Goal: Task Accomplishment & Management: Complete application form

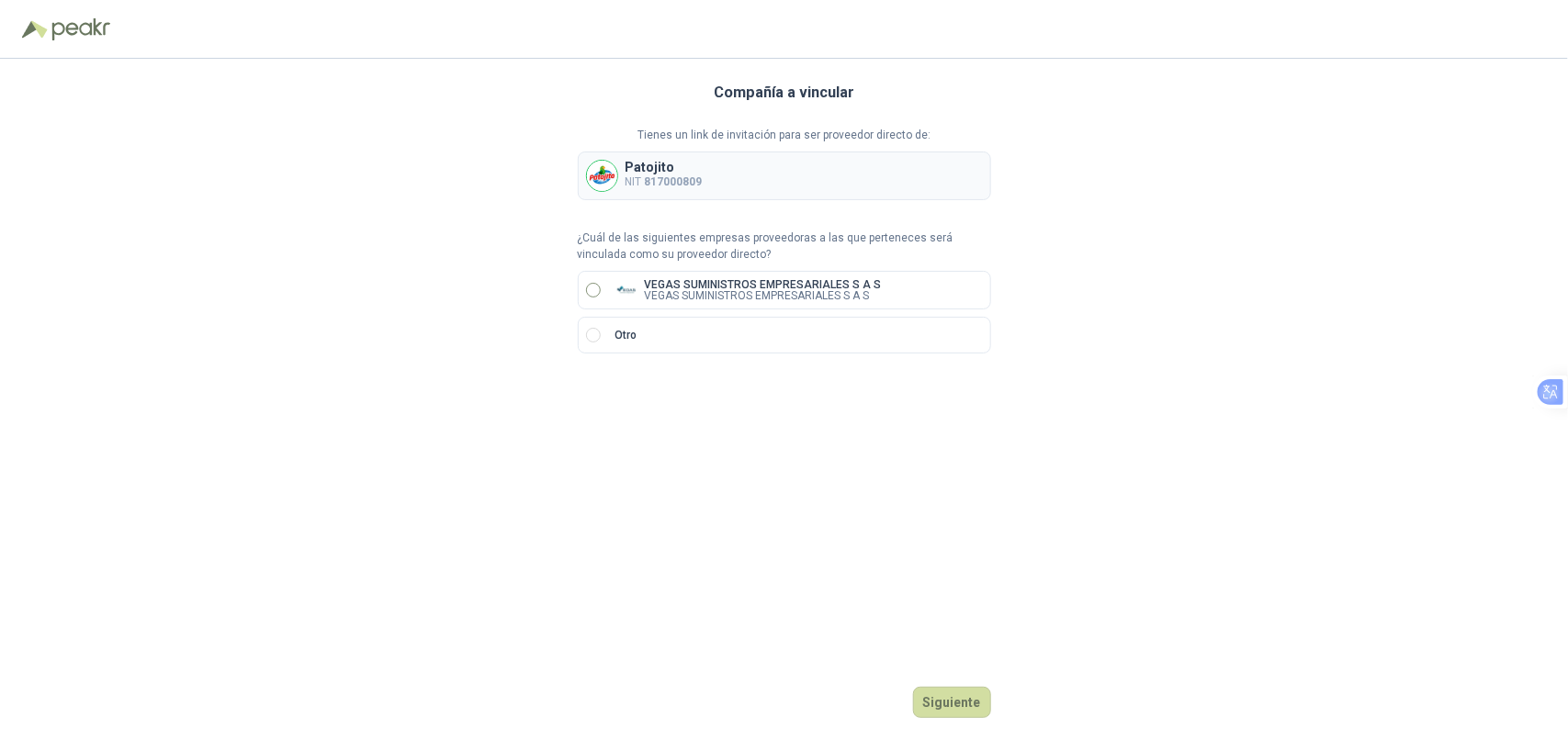
click at [603, 284] on label "VEGAS SUMINISTROS EMPRESARIALES S A S VEGAS SUMINISTROS EMPRESARIALES S A S" at bounding box center [784, 290] width 413 height 39
click at [943, 708] on button "Siguiente" at bounding box center [952, 702] width 78 height 31
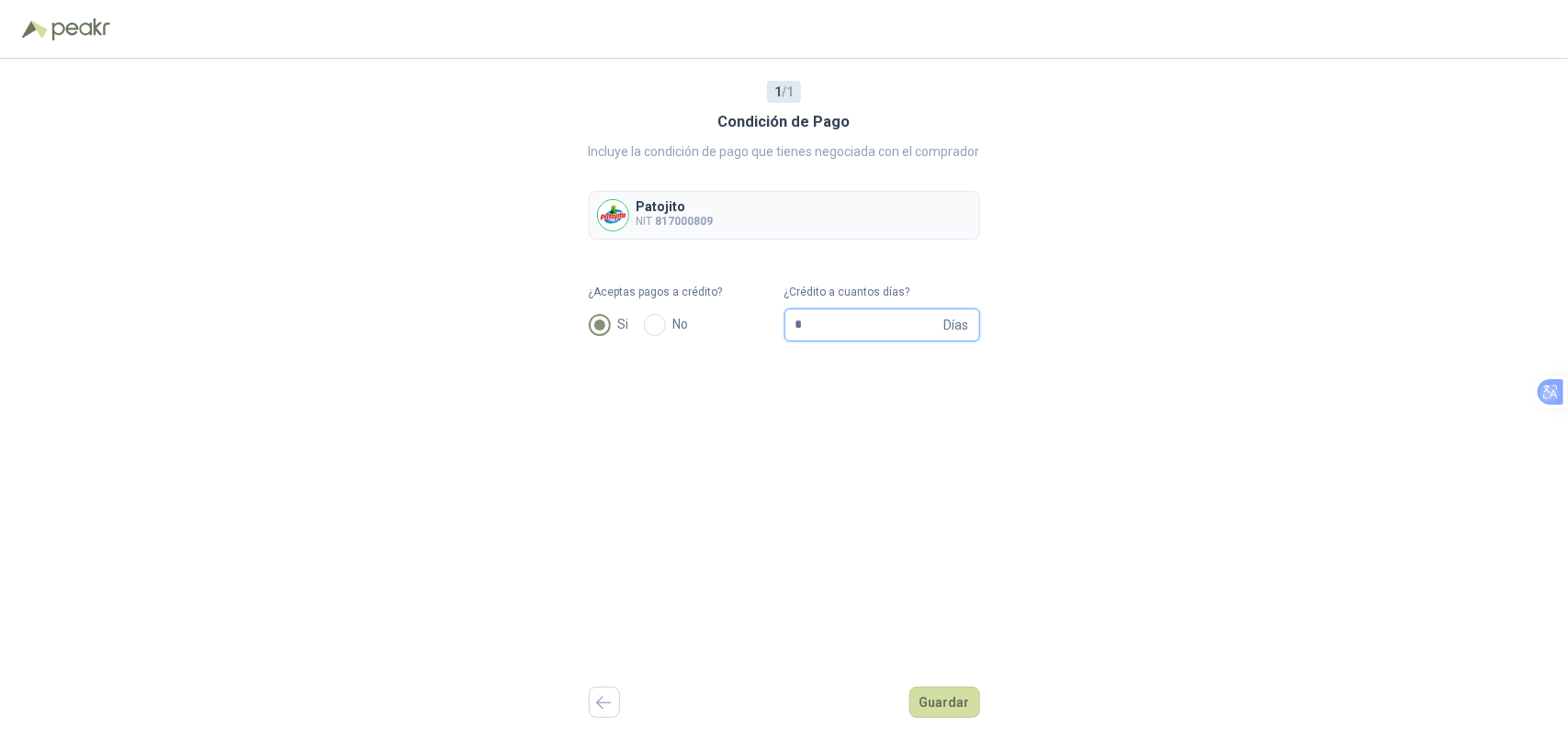
click at [861, 331] on input "*" at bounding box center [868, 325] width 145 height 31
type input "**"
drag, startPoint x: 962, startPoint y: 707, endPoint x: 970, endPoint y: 687, distance: 21.5
click at [962, 705] on button "Guardar" at bounding box center [945, 702] width 71 height 31
